Goal: Task Accomplishment & Management: Use online tool/utility

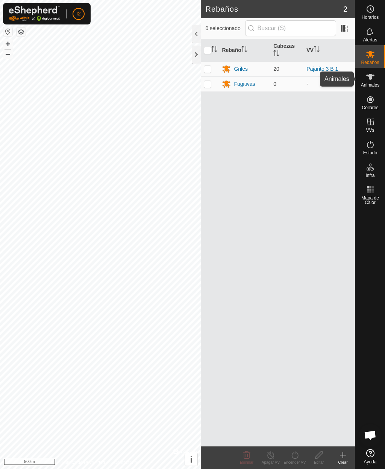
click at [367, 83] on span "Animales" at bounding box center [370, 85] width 18 height 5
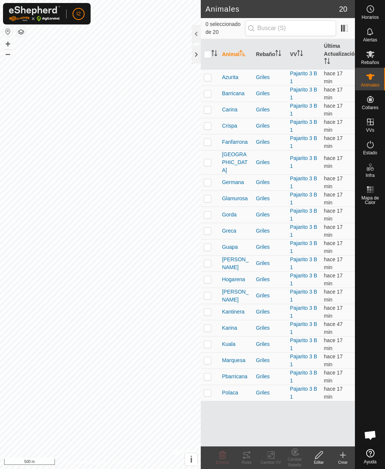
click at [371, 76] on icon at bounding box center [370, 77] width 8 height 6
click at [212, 192] on td at bounding box center [210, 198] width 18 height 16
click at [248, 458] on icon at bounding box center [246, 454] width 9 height 9
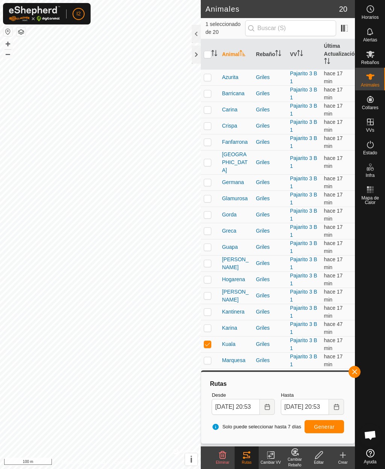
checkbox input "false"
checkbox input "true"
click at [207, 195] on p-checkbox at bounding box center [208, 198] width 8 height 6
checkbox input "true"
click at [209, 341] on p-checkbox at bounding box center [208, 344] width 8 height 6
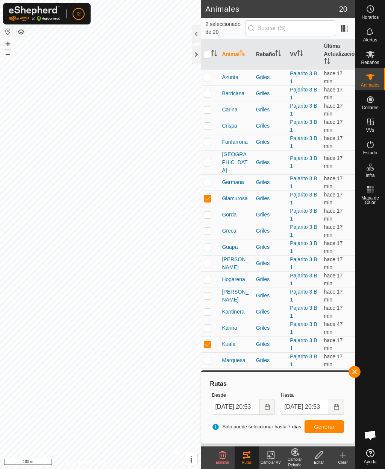
checkbox input "false"
click at [195, 52] on div at bounding box center [196, 55] width 9 height 18
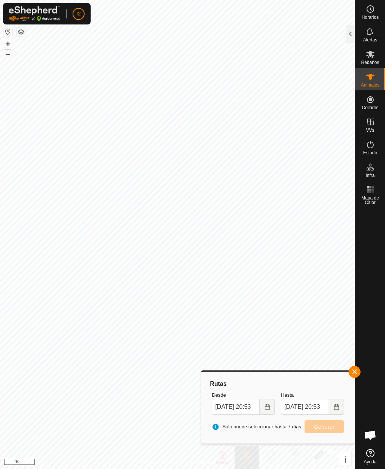
checkbox input "false"
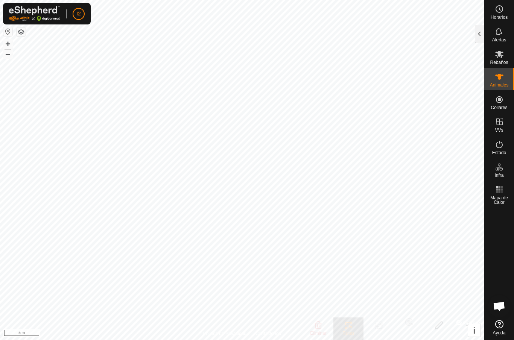
click at [385, 36] on div at bounding box center [479, 34] width 9 height 18
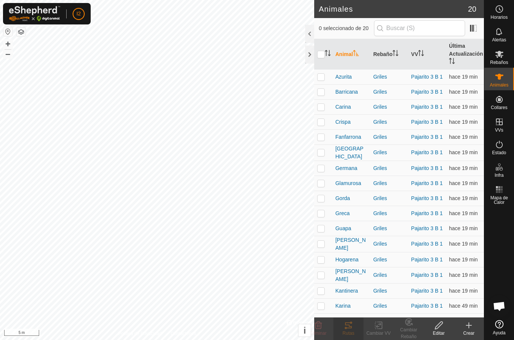
click at [323, 137] on p-checkbox at bounding box center [321, 137] width 8 height 6
checkbox input "true"
click at [351, 328] on icon at bounding box center [348, 325] width 7 height 6
click at [348, 328] on icon at bounding box center [348, 325] width 7 height 6
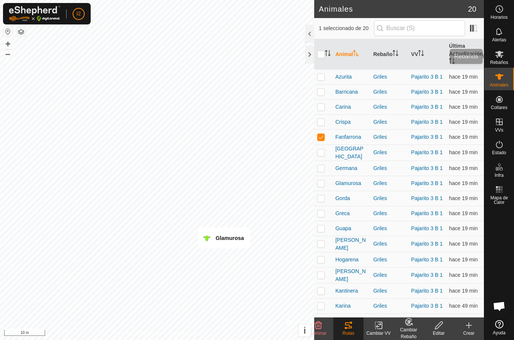
click at [385, 53] on icon at bounding box center [499, 54] width 9 height 9
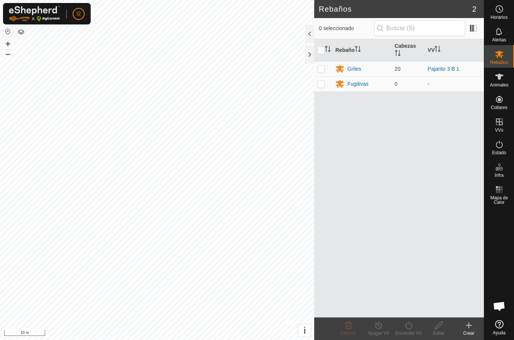
click at [308, 56] on div at bounding box center [309, 55] width 9 height 18
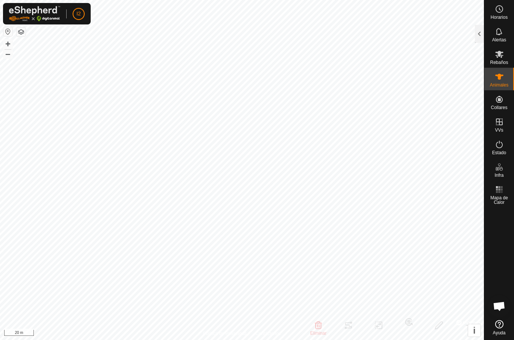
click at [385, 36] on div at bounding box center [479, 34] width 9 height 18
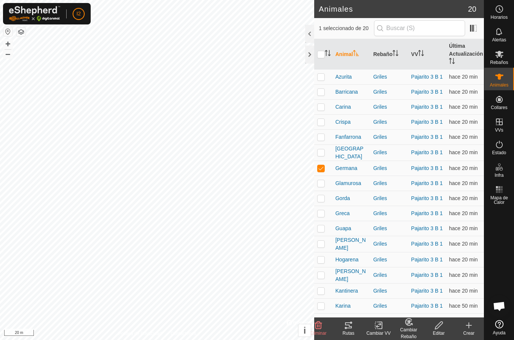
checkbox input "false"
checkbox input "true"
click at [323, 272] on p-checkbox at bounding box center [321, 275] width 8 height 6
checkbox input "true"
click at [351, 325] on icon at bounding box center [348, 325] width 9 height 9
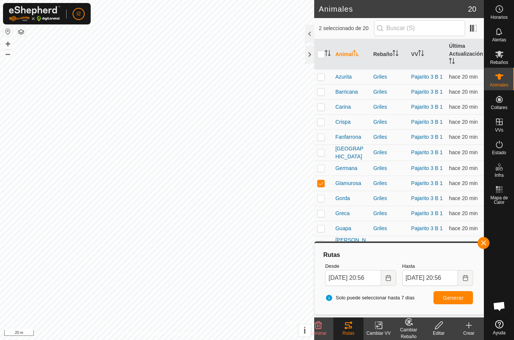
click at [322, 182] on p-checkbox at bounding box center [321, 183] width 8 height 6
click at [325, 181] on td at bounding box center [323, 183] width 18 height 15
checkbox input "true"
click at [308, 53] on div at bounding box center [309, 55] width 9 height 18
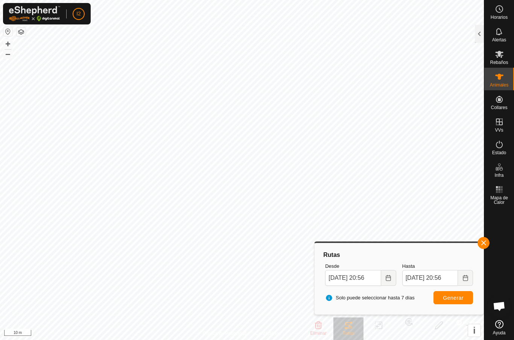
click at [385, 34] on div at bounding box center [479, 34] width 9 height 18
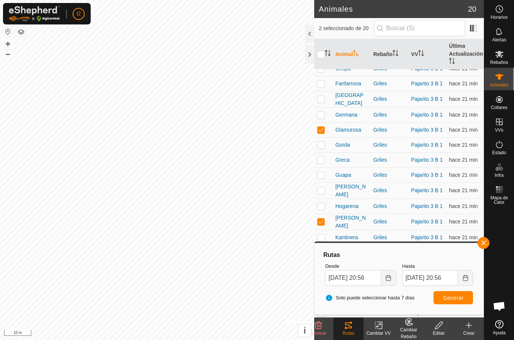
scroll to position [53, 0]
click at [322, 219] on p-checkbox at bounding box center [321, 222] width 8 height 6
checkbox input "false"
click at [385, 292] on button "Generar" at bounding box center [453, 297] width 40 height 13
click at [309, 53] on div at bounding box center [309, 55] width 9 height 18
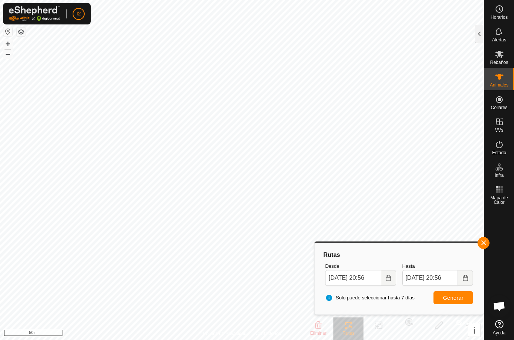
click at [385, 244] on span "button" at bounding box center [484, 243] width 6 height 6
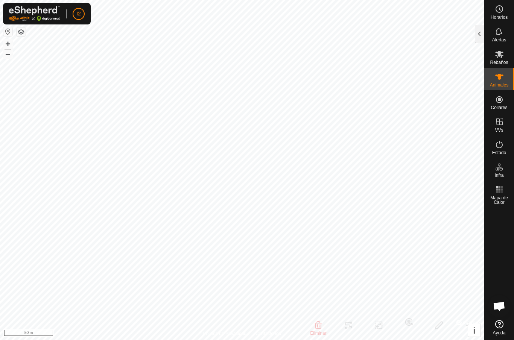
click at [385, 143] on div "Estado" at bounding box center [499, 146] width 30 height 23
